Goal: Task Accomplishment & Management: Manage account settings

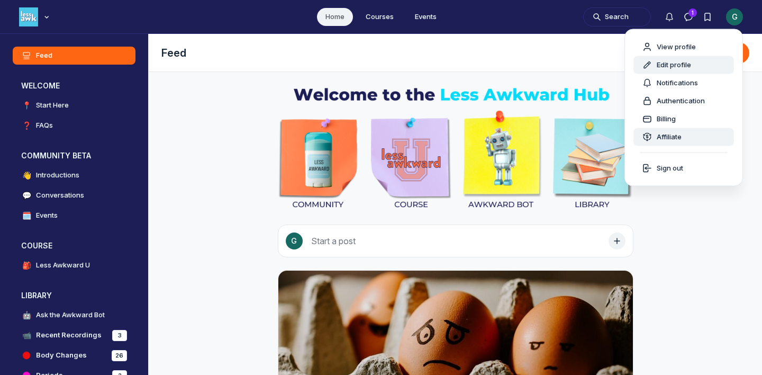
scroll to position [2873, 2027]
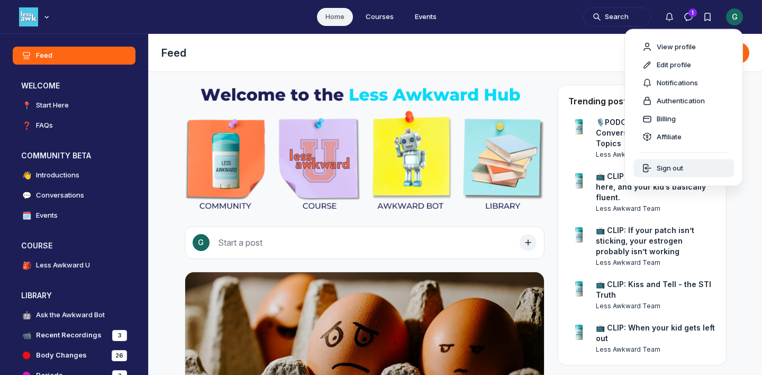
click at [673, 166] on span "Sign out" at bounding box center [670, 168] width 26 height 11
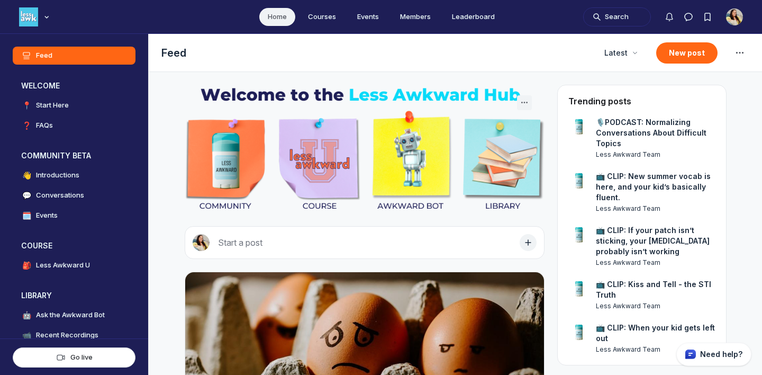
scroll to position [2707, 2027]
click at [668, 24] on button "Notifications" at bounding box center [669, 16] width 19 height 19
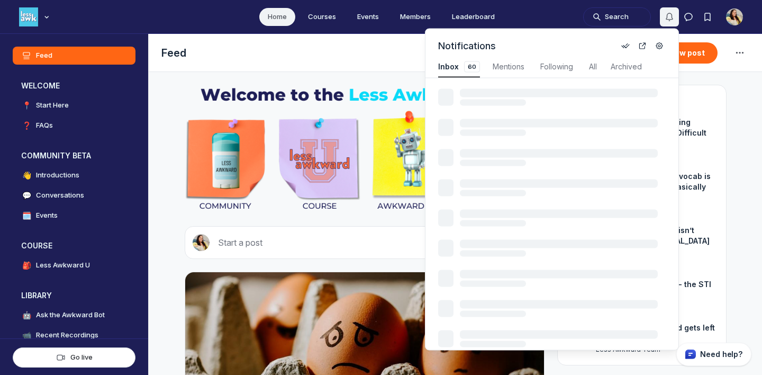
scroll to position [1433, 2260]
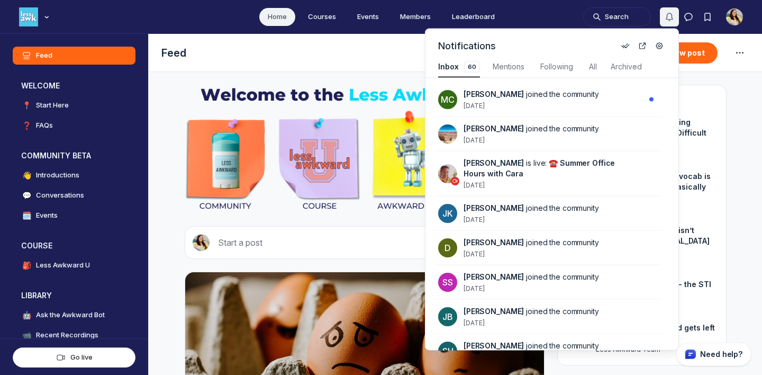
click at [668, 24] on button "Notifications" at bounding box center [669, 16] width 19 height 19
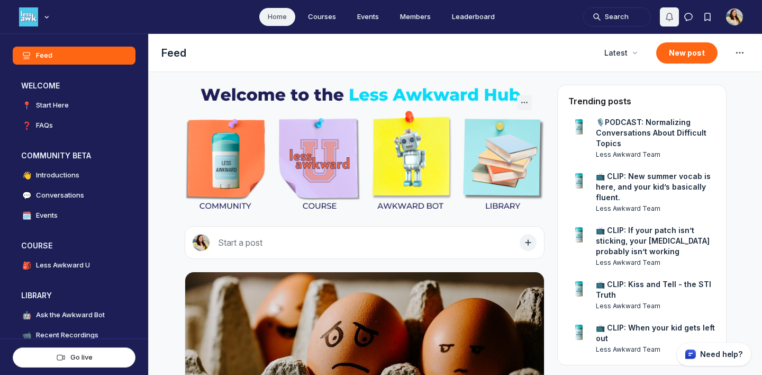
click at [668, 24] on button "Notifications" at bounding box center [669, 16] width 19 height 19
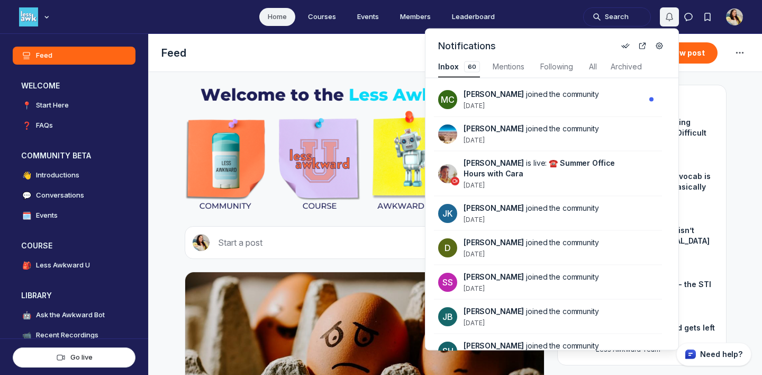
click at [668, 24] on button "Notifications" at bounding box center [669, 16] width 19 height 19
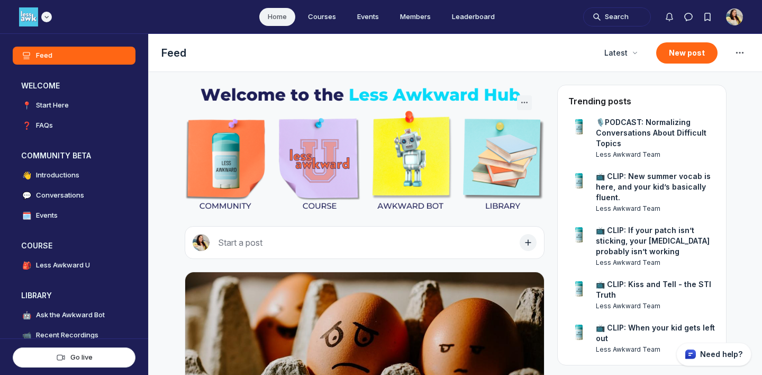
click at [39, 16] on div "Main navigation bar" at bounding box center [35, 16] width 33 height 19
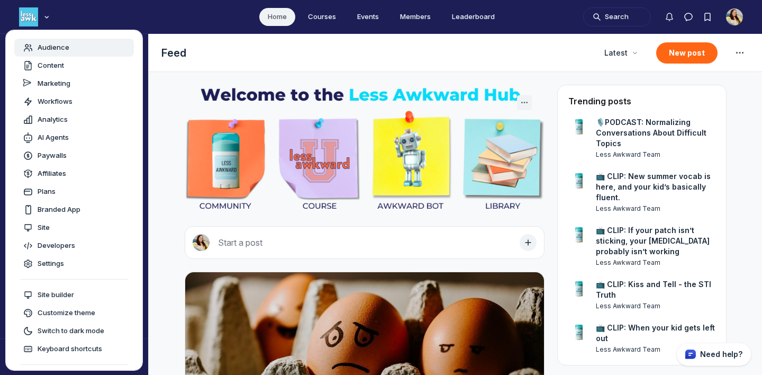
click at [55, 50] on span "Audience" at bounding box center [54, 47] width 32 height 11
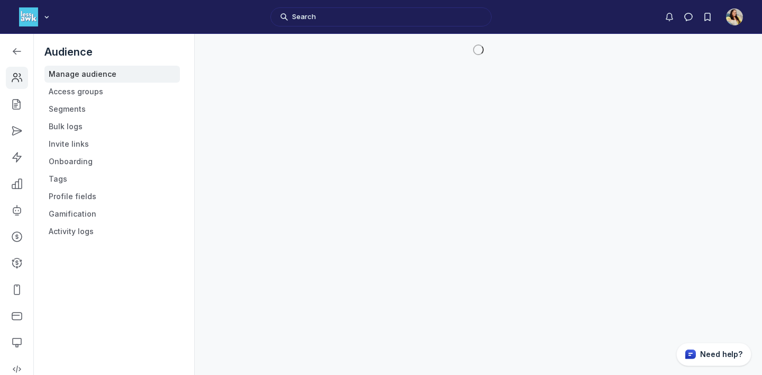
scroll to position [2871, 1508]
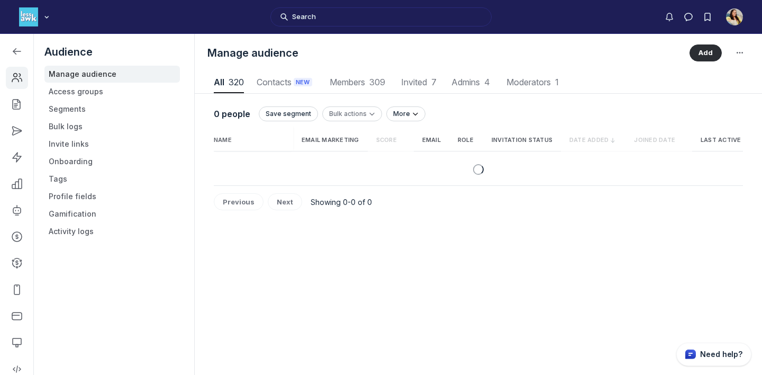
scroll to position [1430, 3723]
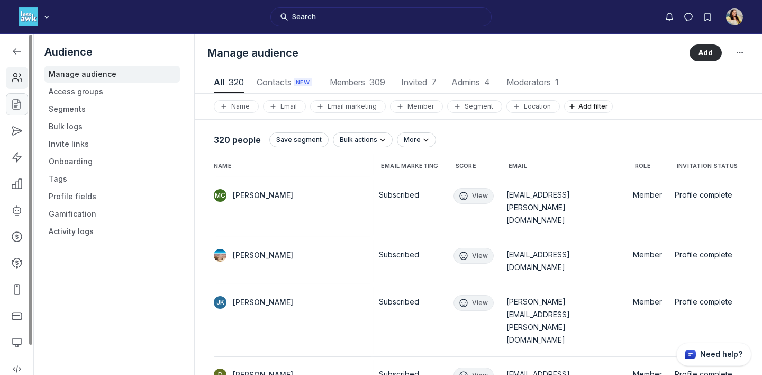
click at [17, 102] on icon "Left Sidebar" at bounding box center [17, 104] width 11 height 11
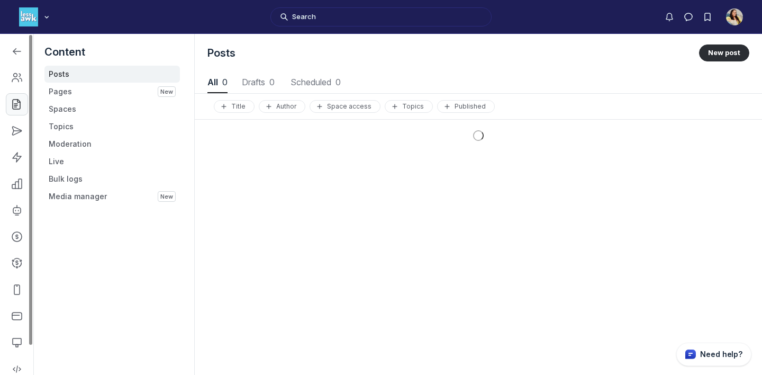
scroll to position [1433, 3799]
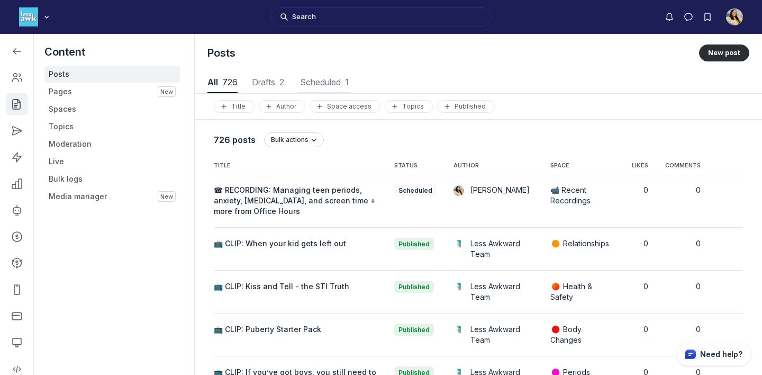
click at [325, 73] on button "Scheduled 1 Scheduled 1" at bounding box center [324, 82] width 52 height 21
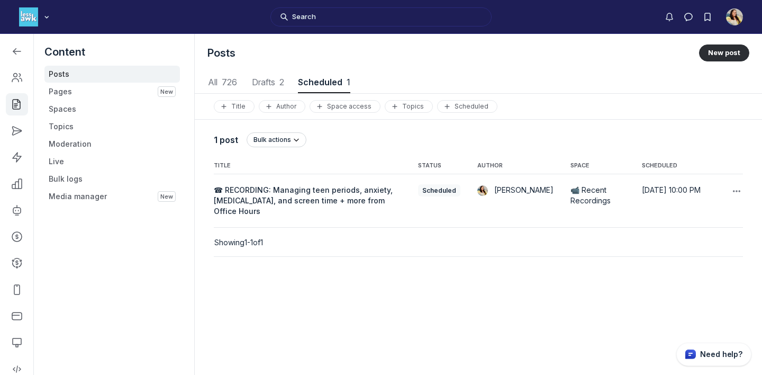
click at [317, 207] on button "☎ RECORDING: Managing teen periods, anxiety, bedwetting, and screen time + more…" at bounding box center [307, 201] width 187 height 32
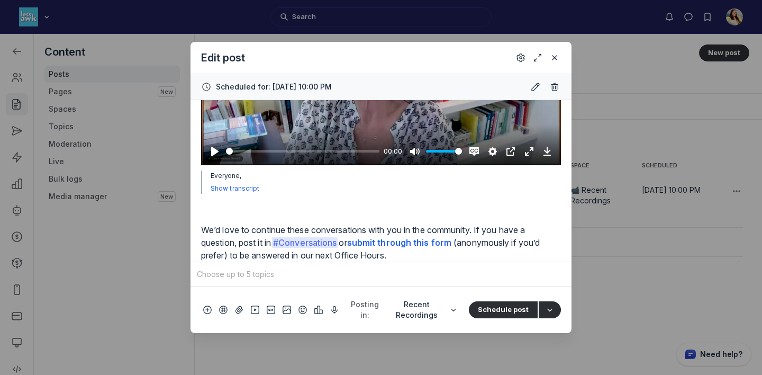
scroll to position [499, 0]
click at [557, 61] on icon "Close" at bounding box center [554, 57] width 8 height 11
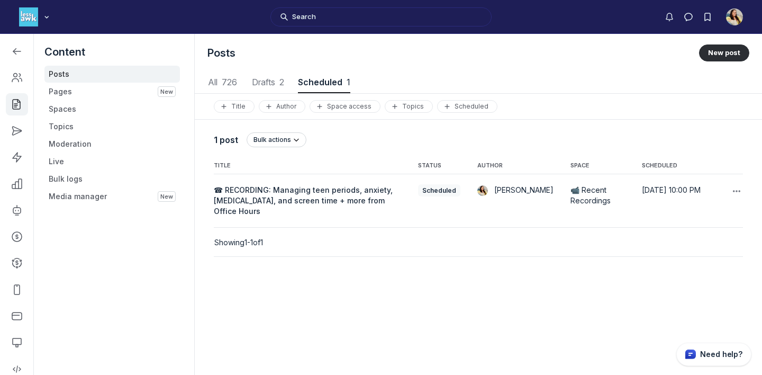
click at [327, 197] on span "☎ RECORDING: Managing teen periods, anxiety, bedwetting, and screen time + more…" at bounding box center [303, 200] width 179 height 30
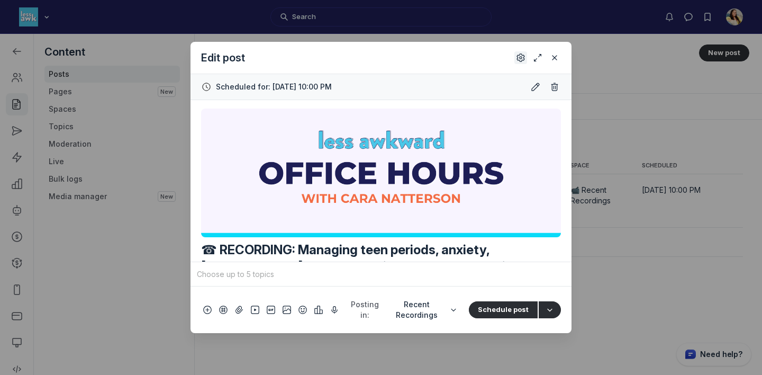
click at [520, 54] on use "Settings" at bounding box center [520, 57] width 7 height 7
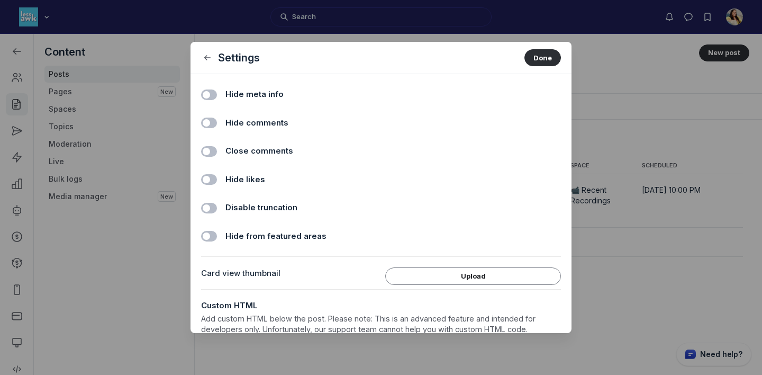
scroll to position [8, 0]
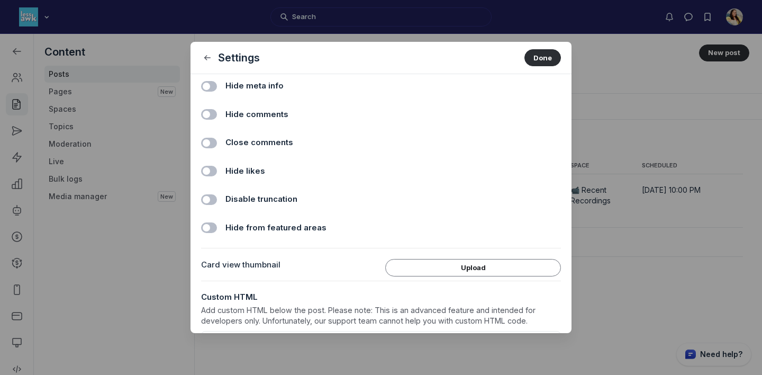
click at [204, 85] on label "Toggle switch" at bounding box center [209, 86] width 16 height 11
click at [0, 0] on input "Hide meta info" at bounding box center [0, 0] width 0 height 0
click at [539, 61] on button "Done" at bounding box center [543, 57] width 37 height 17
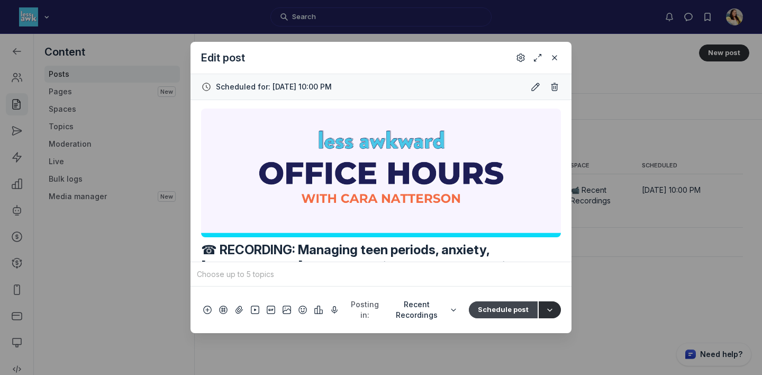
click at [503, 317] on button "Schedule post" at bounding box center [503, 309] width 69 height 17
